Goal: Task Accomplishment & Management: Manage account settings

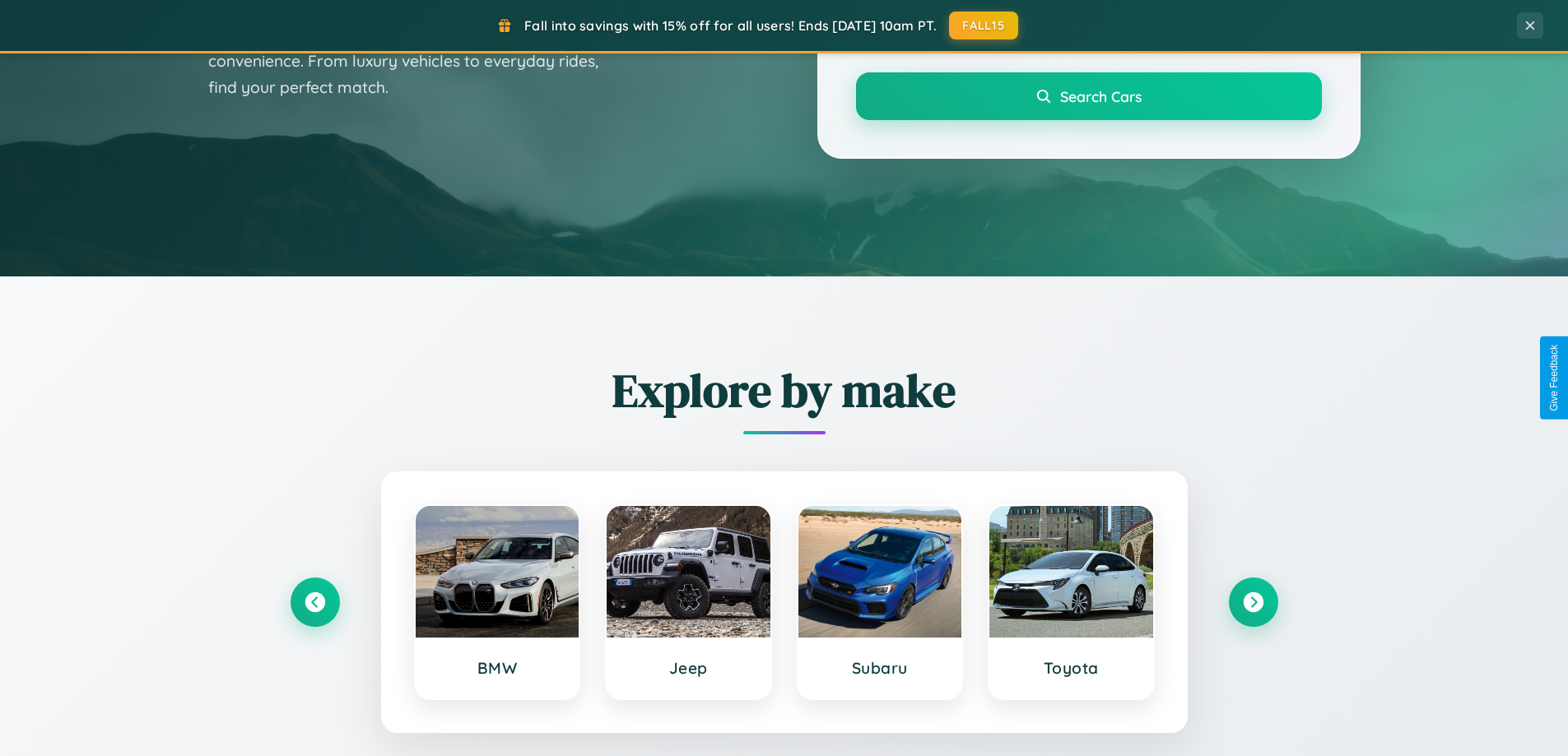
scroll to position [1132, 0]
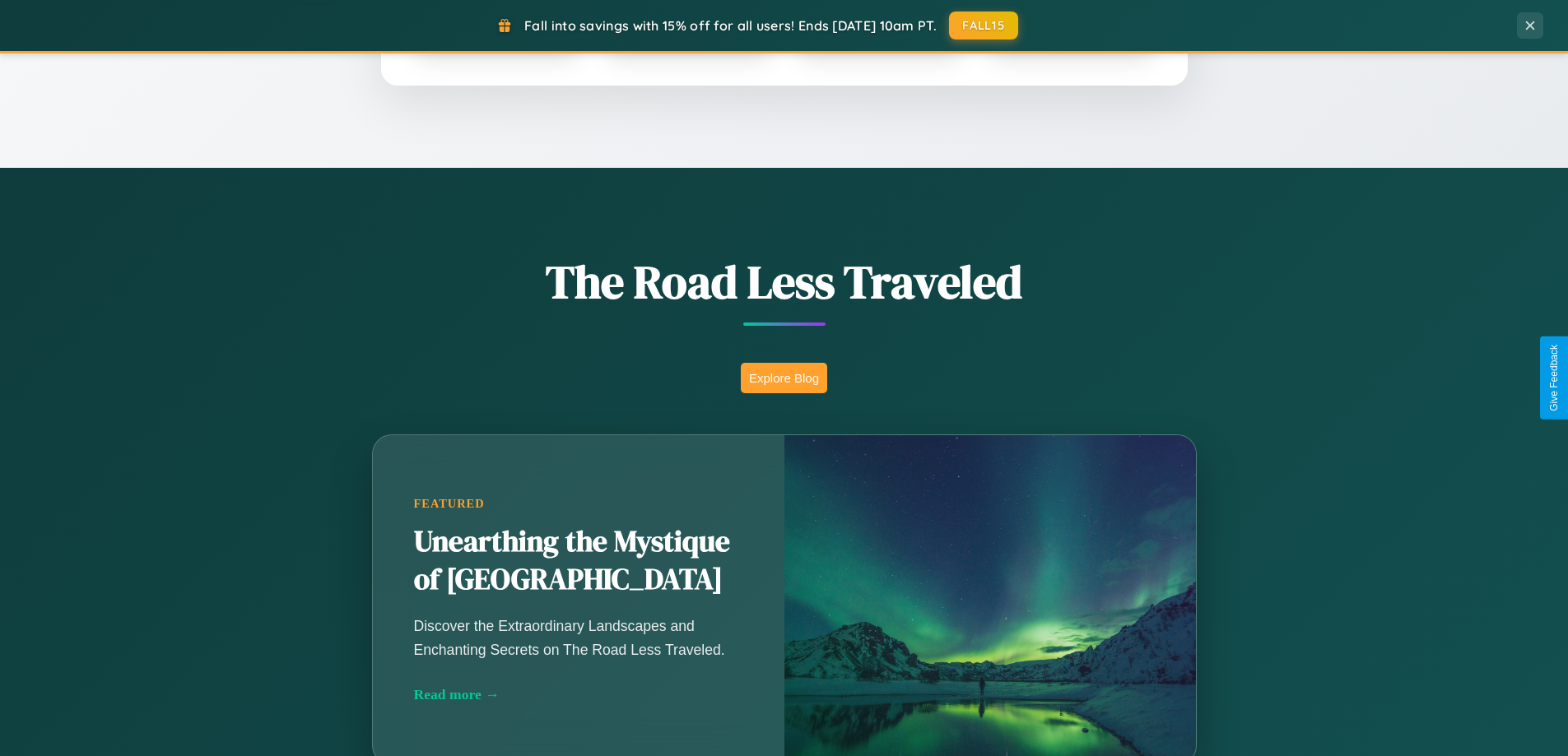
click at [784, 378] on button "Explore Blog" at bounding box center [784, 378] width 86 height 30
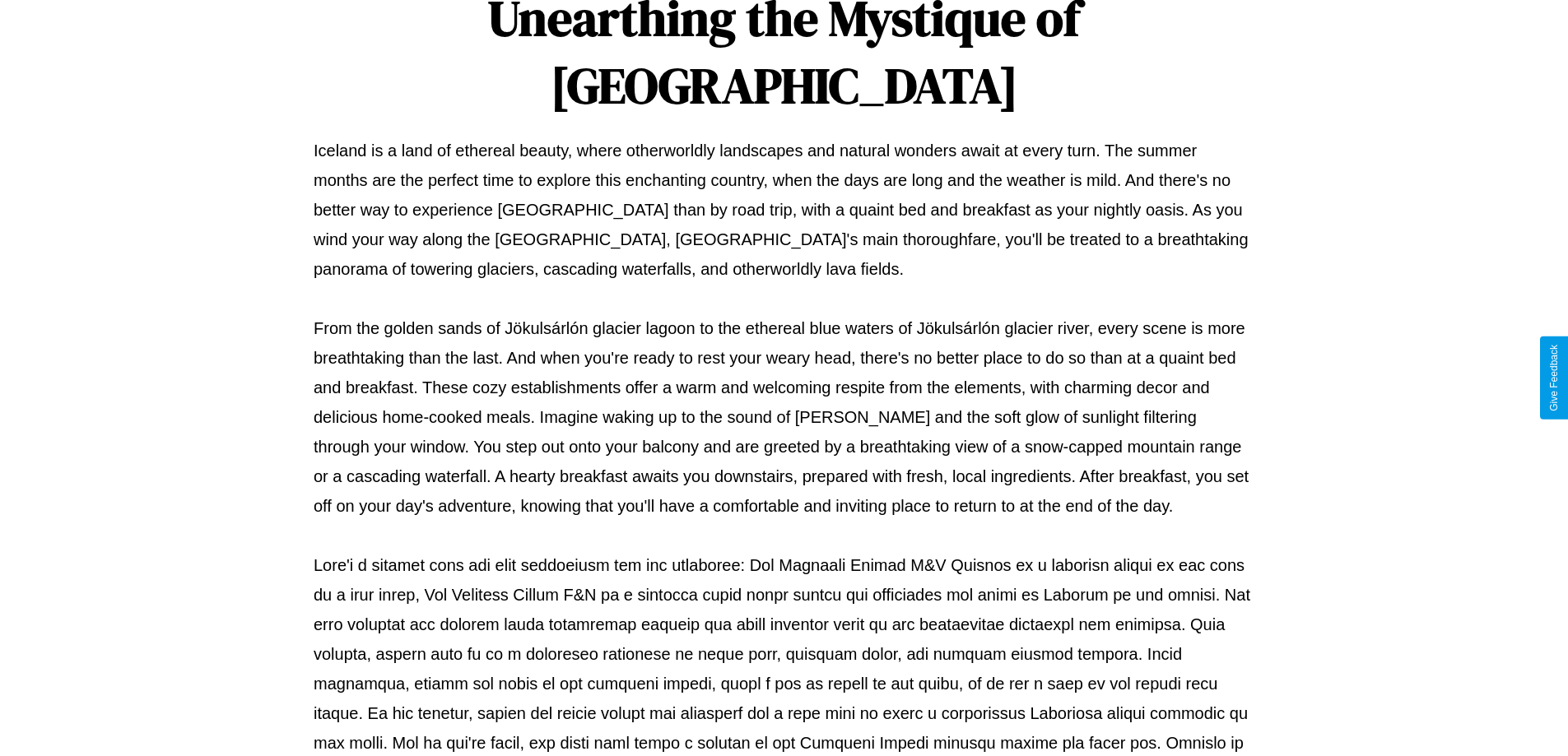
scroll to position [533, 0]
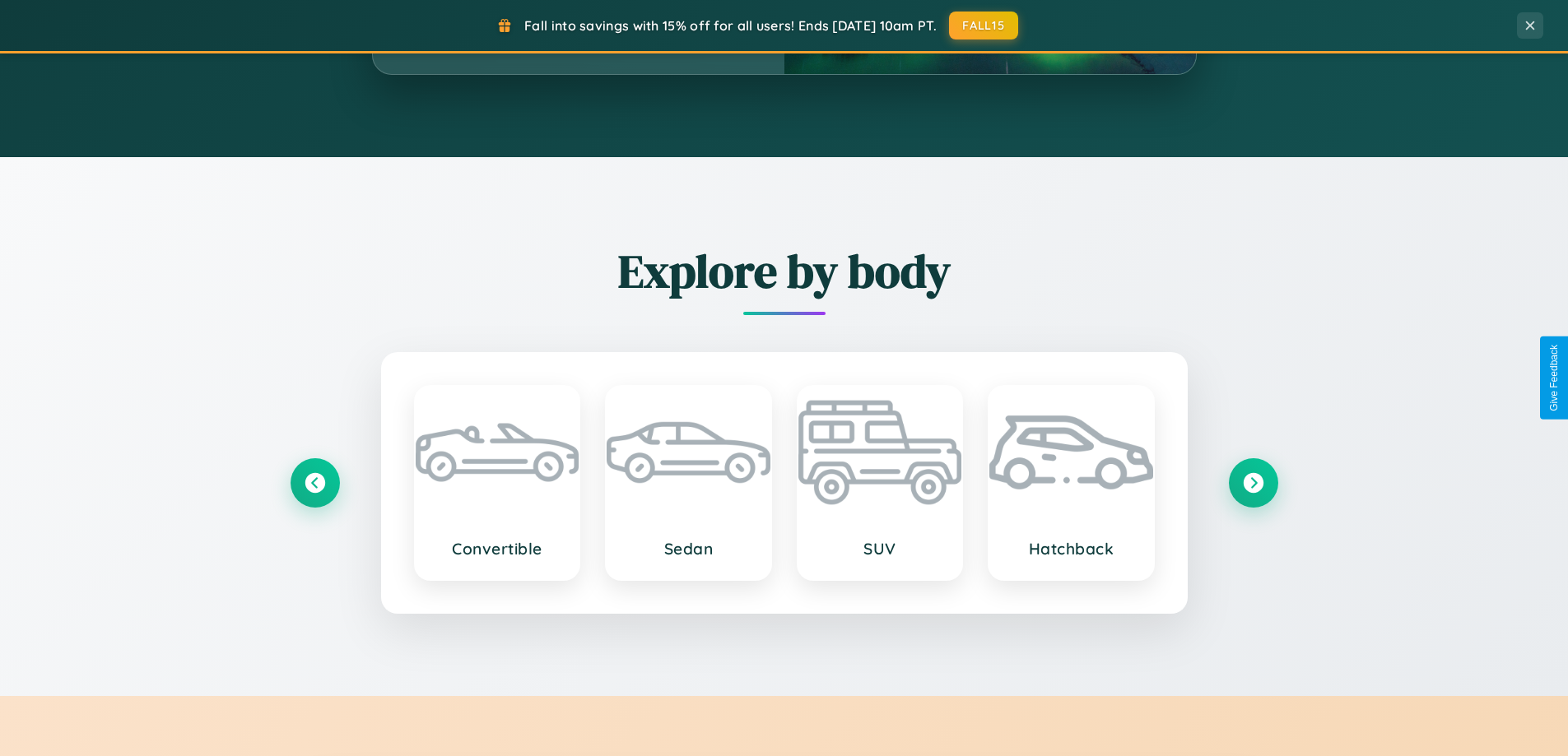
scroll to position [3166, 0]
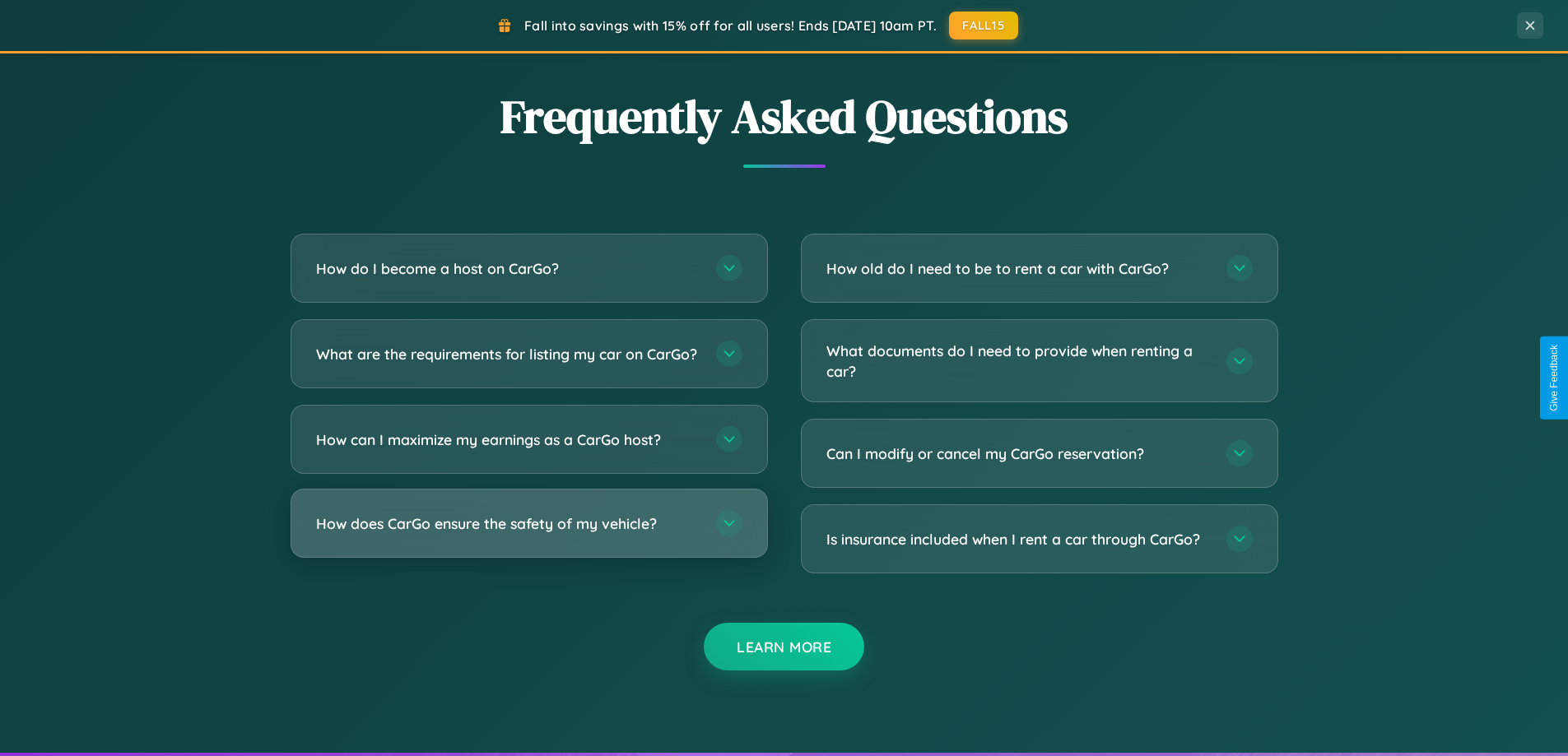
click at [528, 534] on h3 "How does CarGo ensure the safety of my vehicle?" at bounding box center [507, 523] width 383 height 20
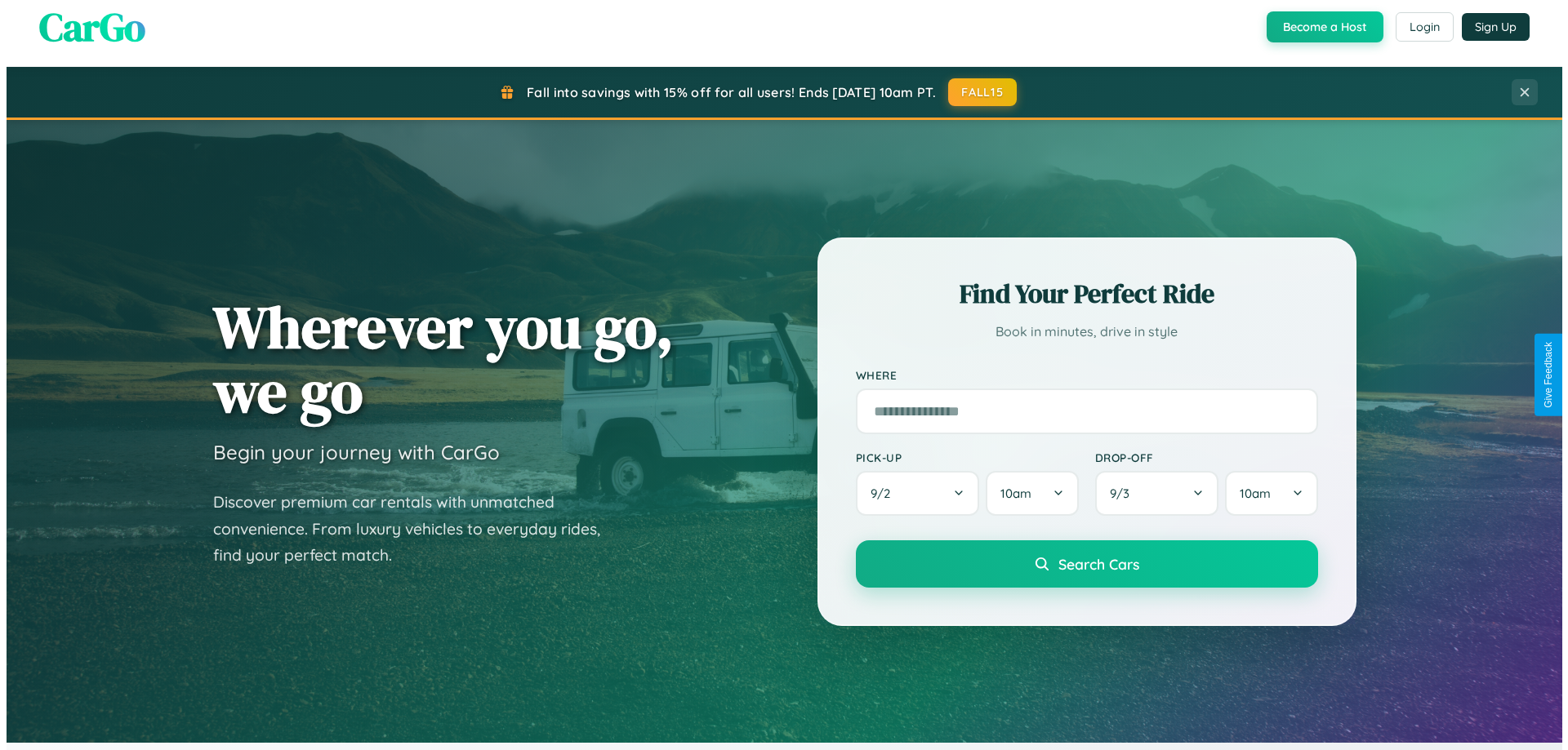
scroll to position [0, 0]
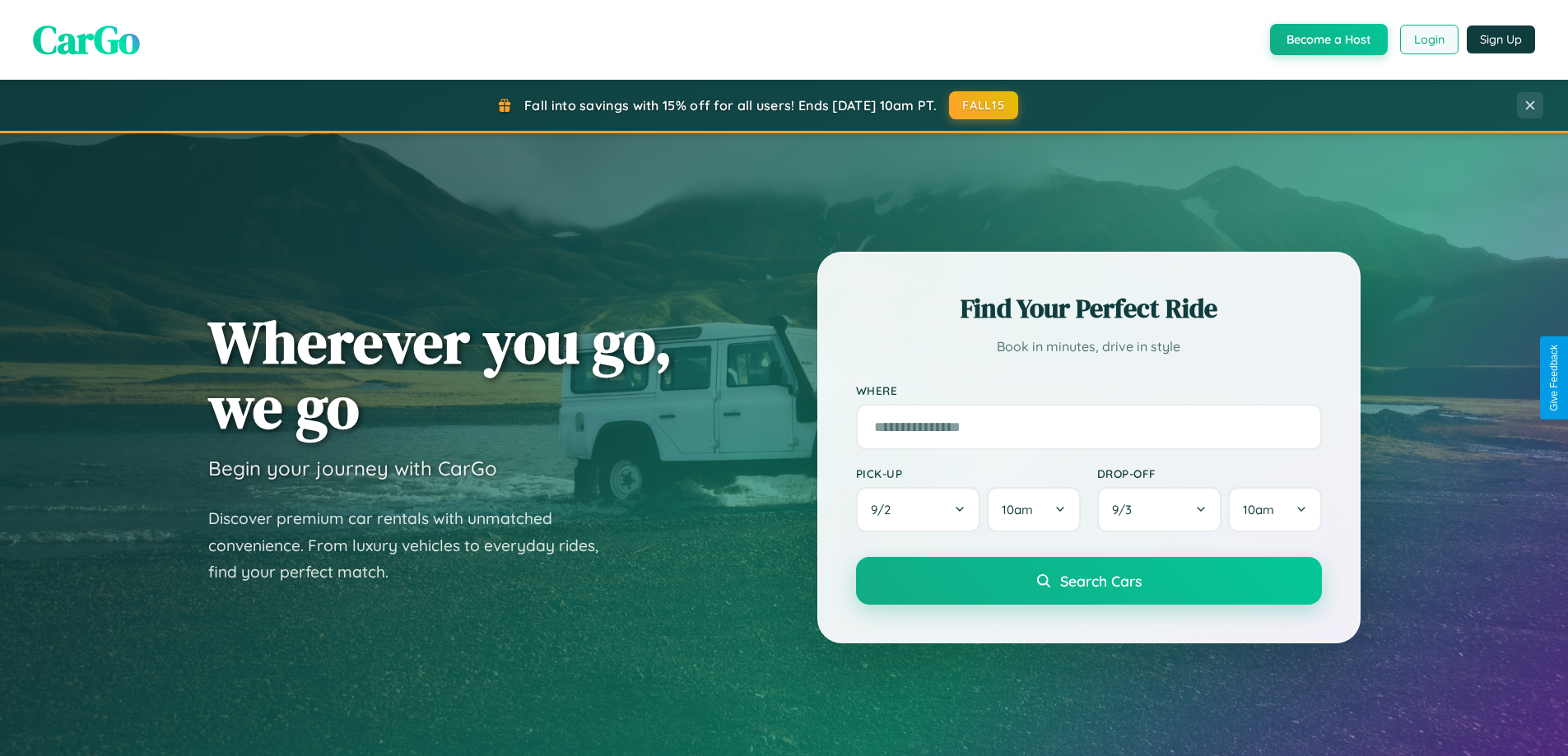
click at [1427, 39] on button "Login" at bounding box center [1429, 39] width 59 height 29
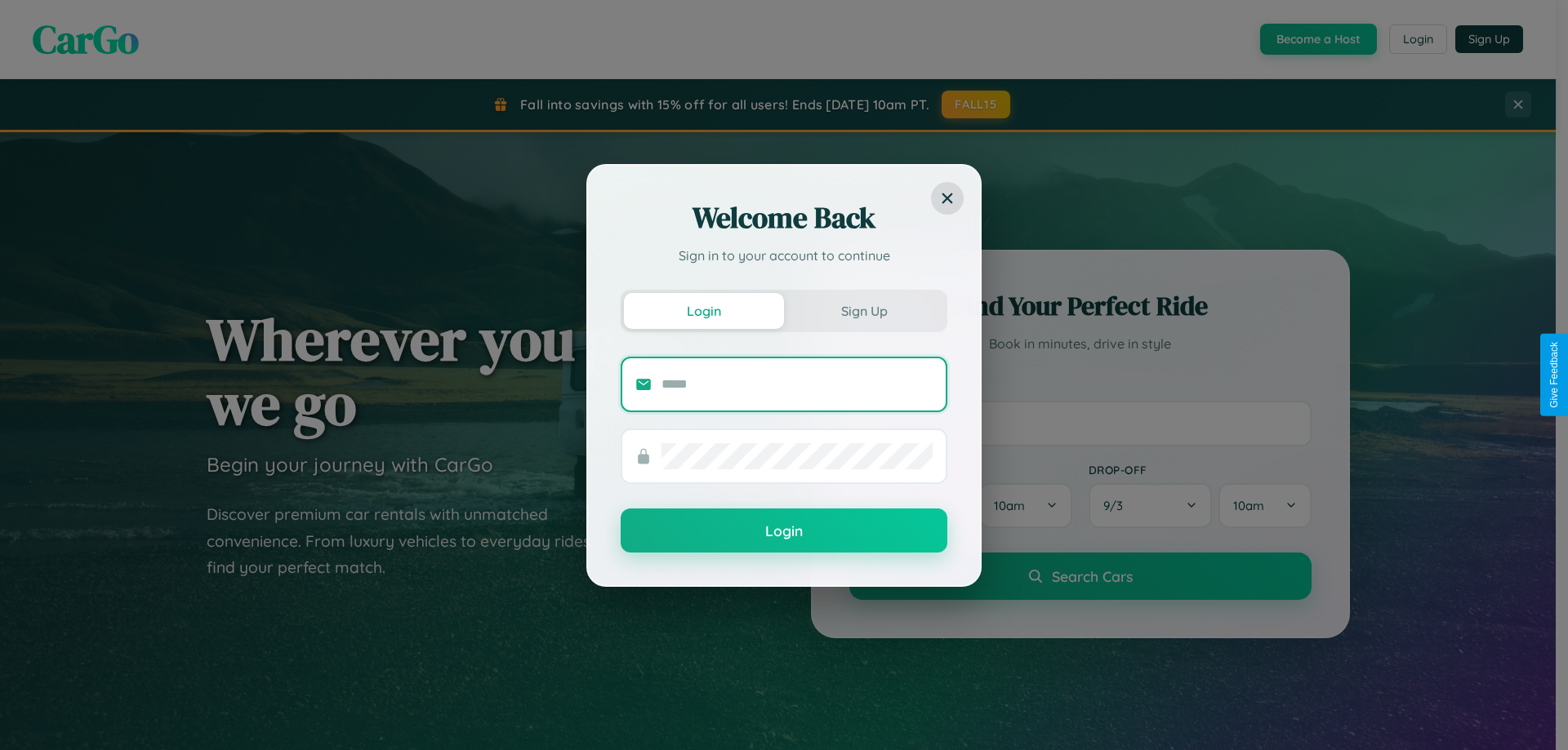
click at [797, 384] on input "text" at bounding box center [796, 385] width 271 height 26
type input "**********"
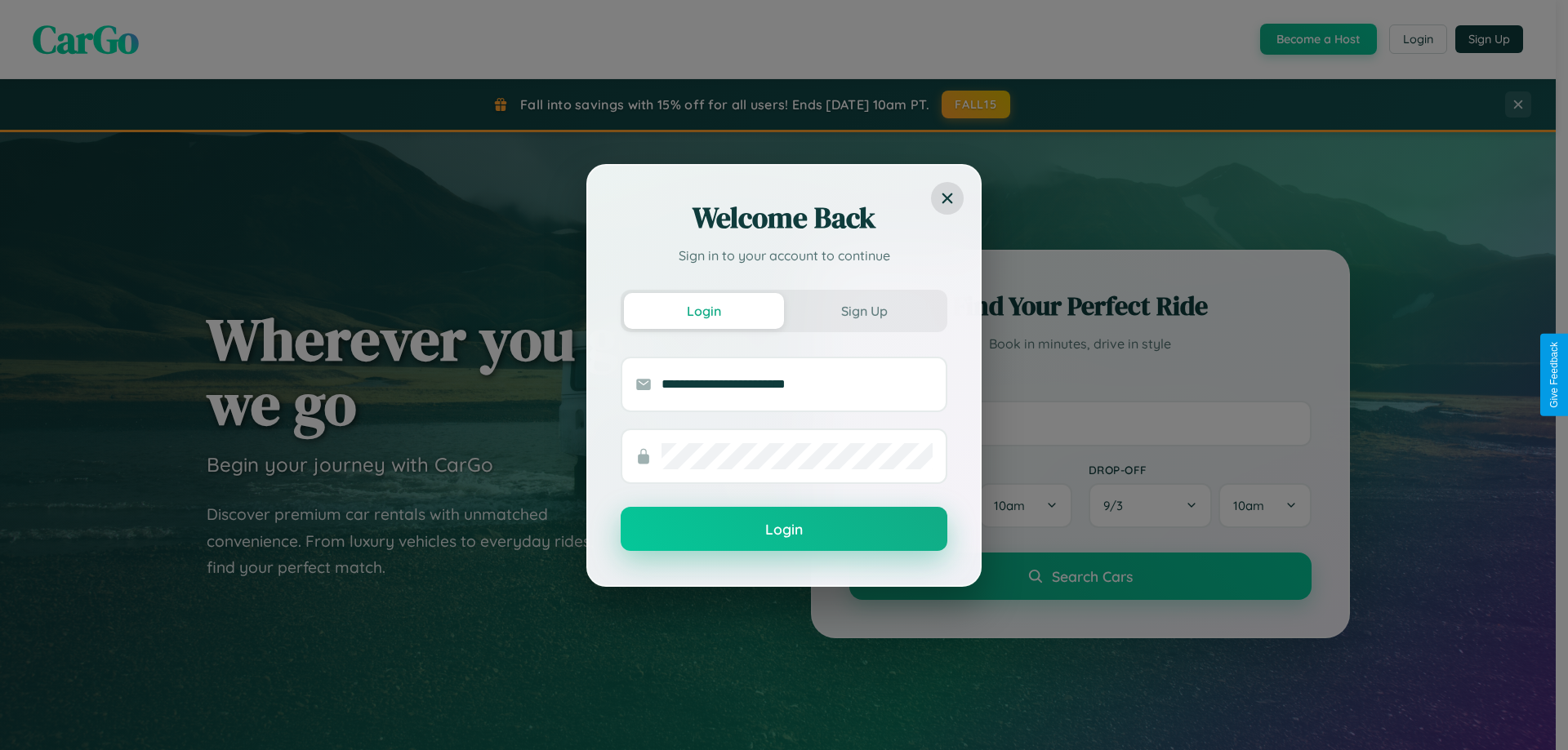
click at [784, 529] on button "Login" at bounding box center [784, 529] width 327 height 44
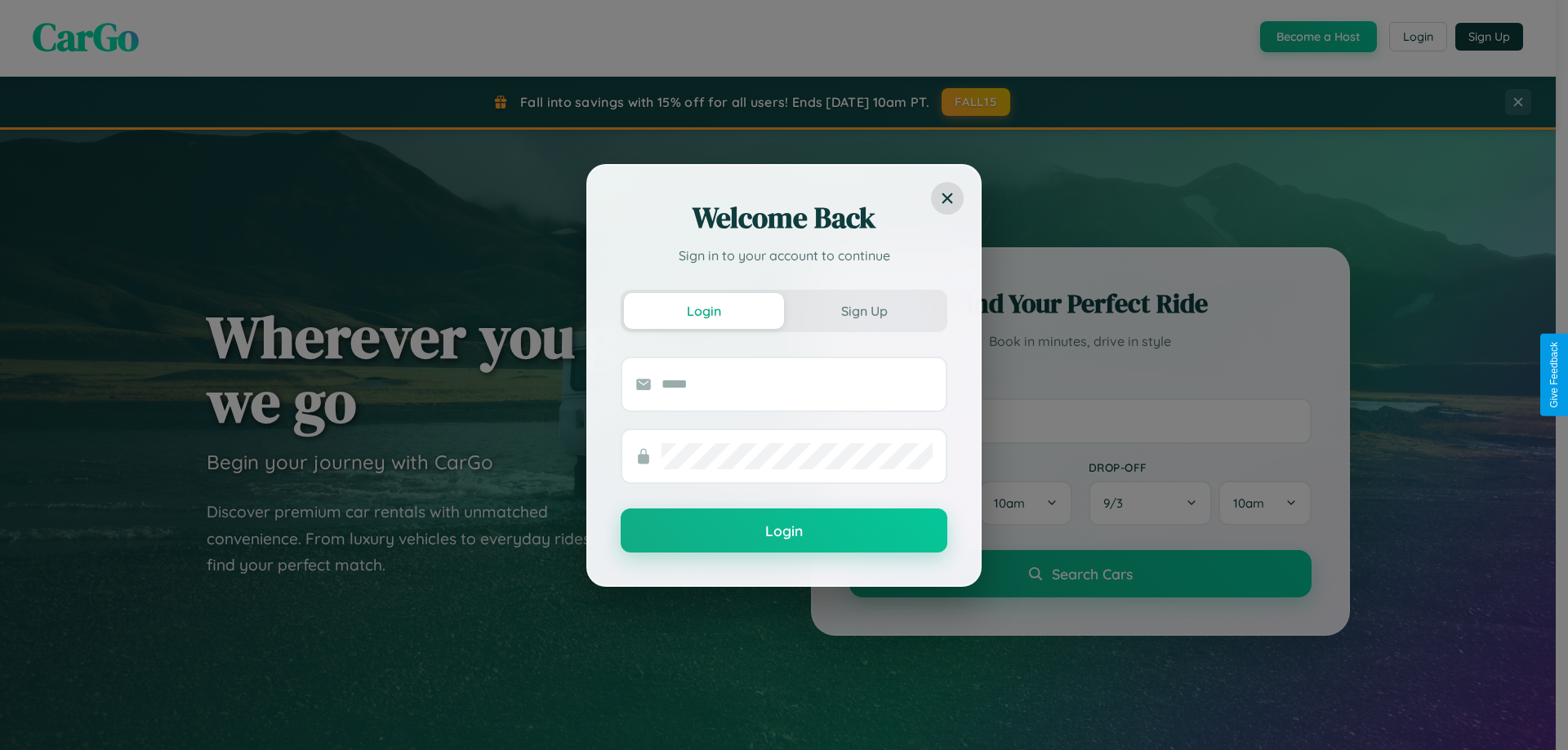
scroll to position [2623, 0]
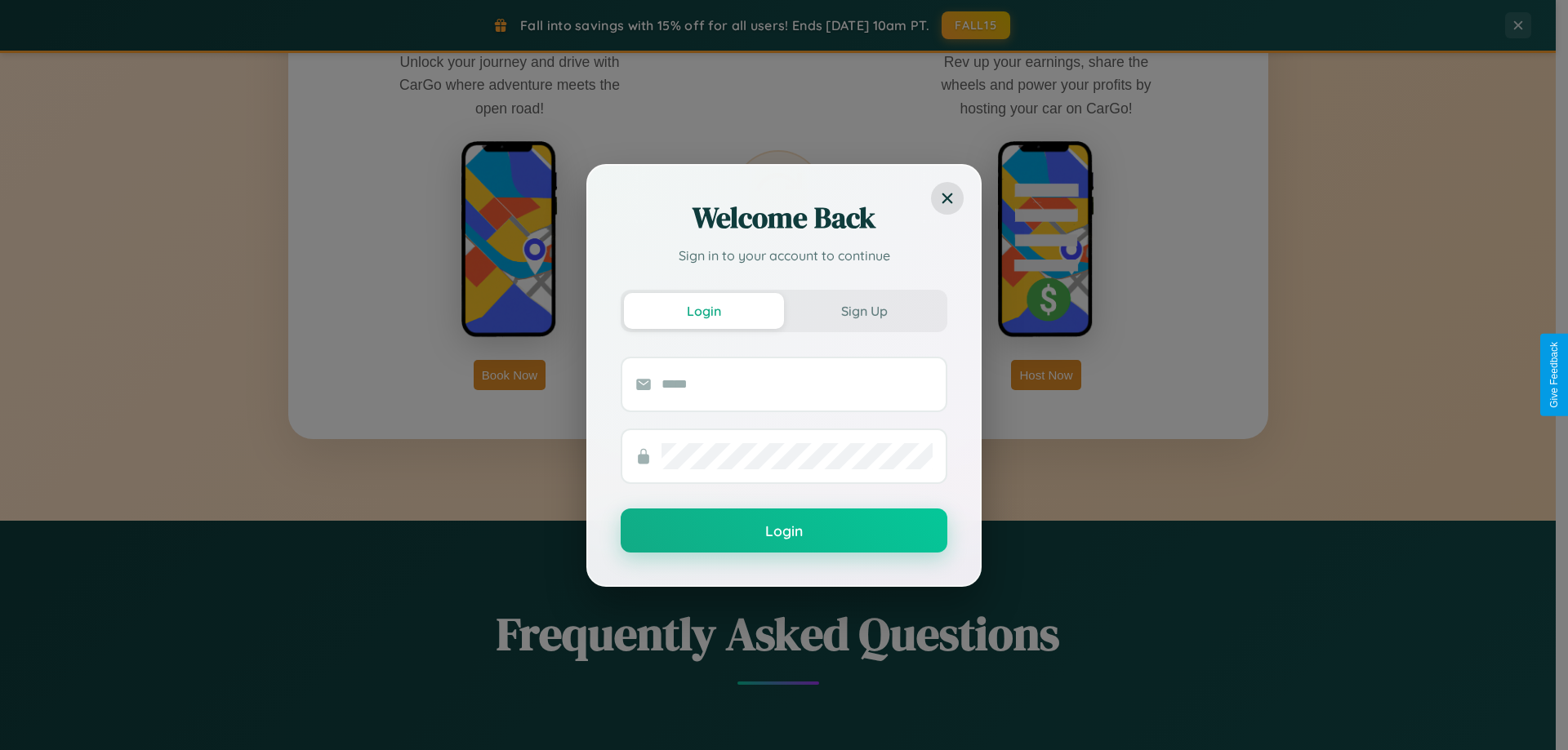
click at [1046, 375] on div "Welcome Back Sign in to your account to continue Login Sign Up Login" at bounding box center [784, 375] width 1568 height 750
